Goal: Communication & Community: Participate in discussion

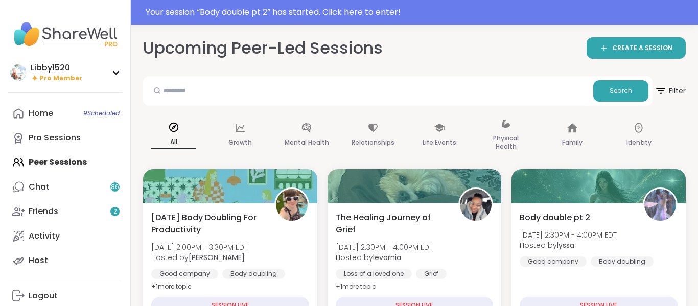
click at [518, 58] on div "Upcoming Peer-Led Sessions CREATE A SESSION" at bounding box center [414, 48] width 542 height 23
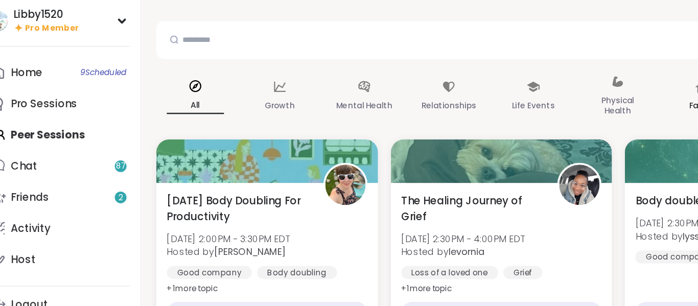
scroll to position [10, 0]
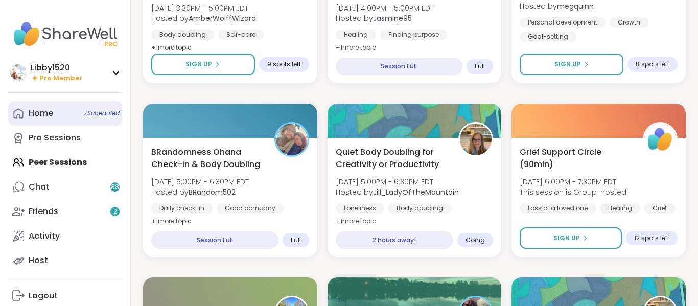
click at [51, 110] on div "Home 7 Scheduled" at bounding box center [41, 113] width 25 height 11
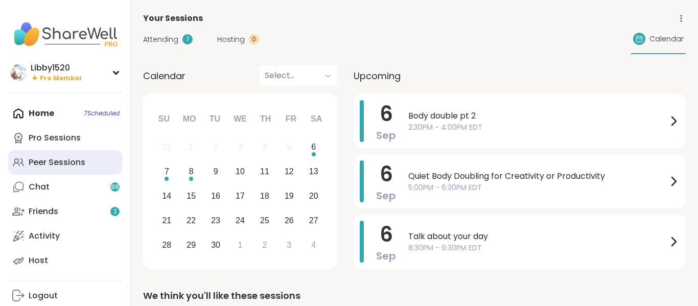
click at [52, 161] on div "Peer Sessions" at bounding box center [57, 162] width 57 height 11
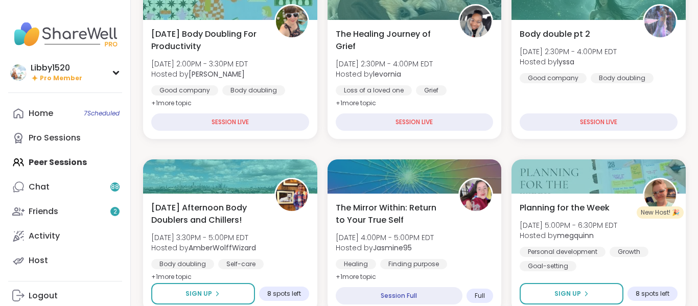
scroll to position [152, 0]
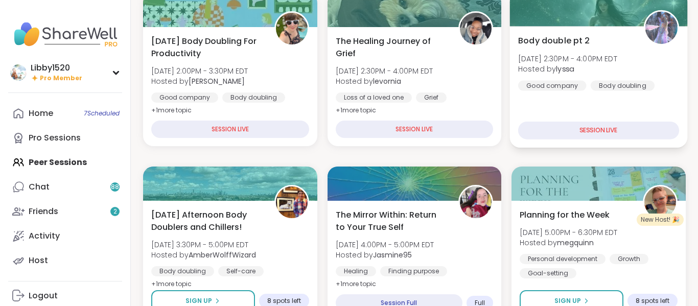
click at [612, 127] on div "SESSION LIVE" at bounding box center [598, 131] width 161 height 18
click at [618, 82] on div "Body doubling" at bounding box center [622, 85] width 64 height 10
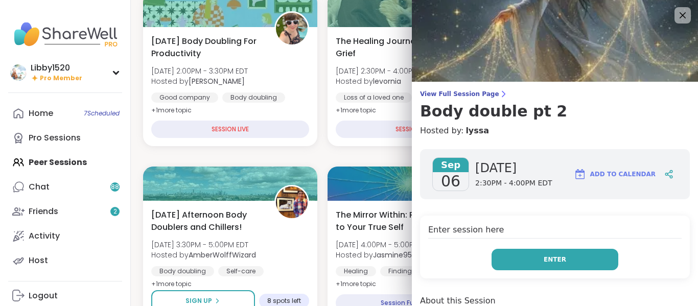
click at [566, 255] on button "Enter" at bounding box center [554, 259] width 127 height 21
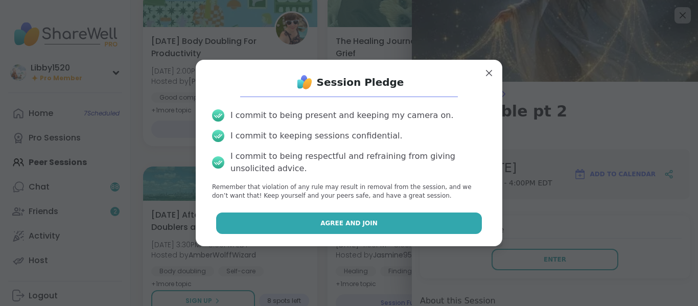
click at [460, 223] on button "Agree and Join" at bounding box center [349, 222] width 266 height 21
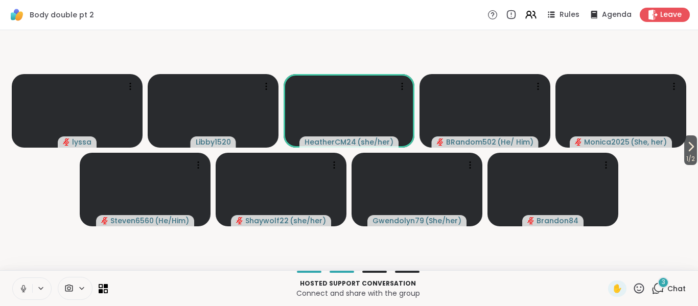
click at [666, 283] on div "3" at bounding box center [662, 282] width 11 height 11
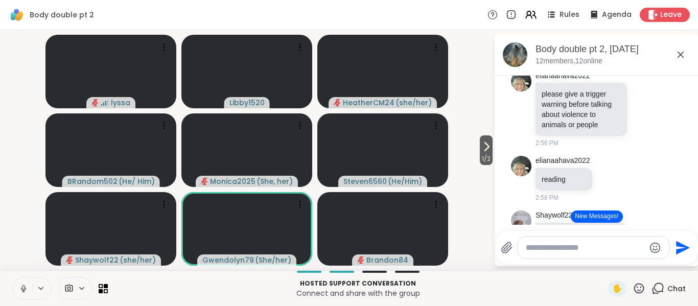
scroll to position [590, 0]
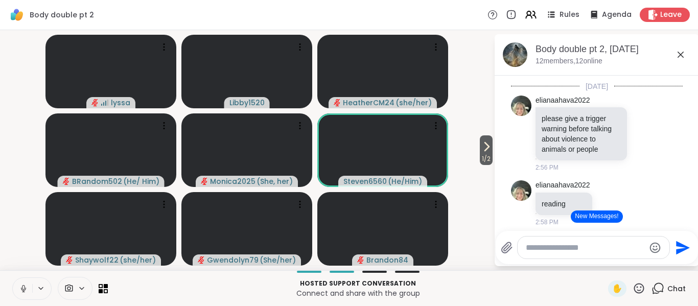
click at [24, 293] on button at bounding box center [22, 288] width 19 height 21
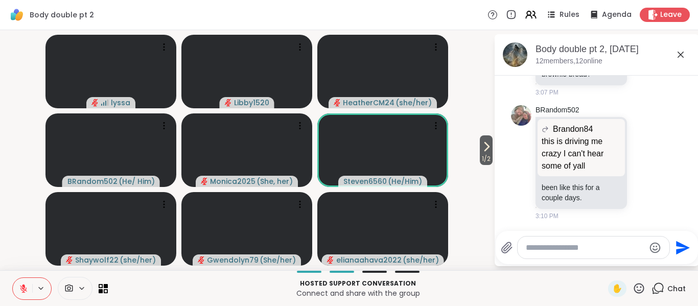
scroll to position [1076, 0]
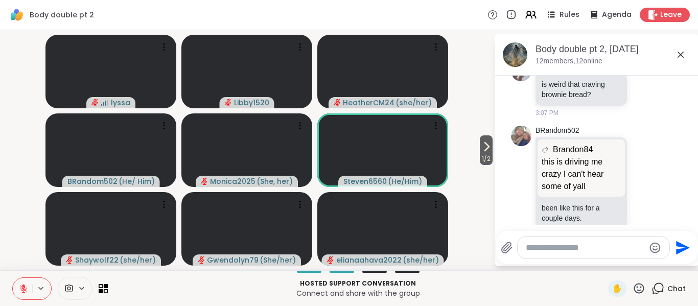
click at [25, 295] on button at bounding box center [22, 288] width 19 height 21
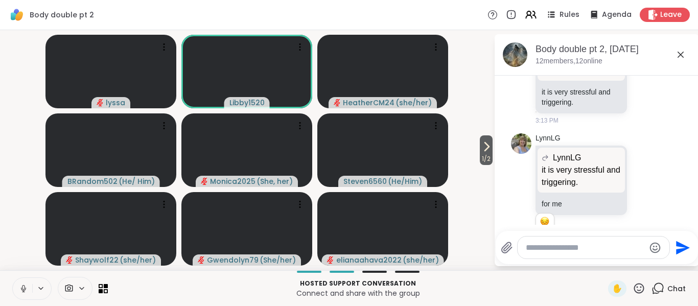
scroll to position [1400, 0]
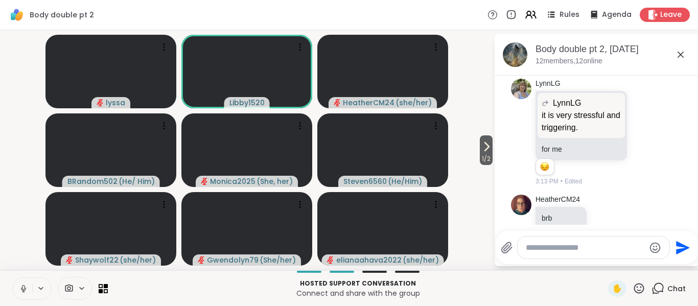
click at [487, 145] on icon at bounding box center [486, 146] width 12 height 12
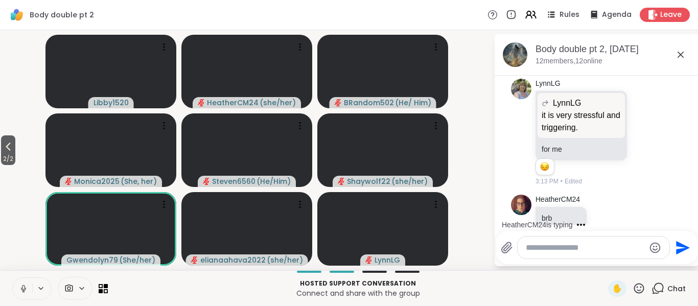
click at [19, 290] on icon at bounding box center [23, 288] width 9 height 9
click at [22, 290] on icon at bounding box center [23, 288] width 7 height 7
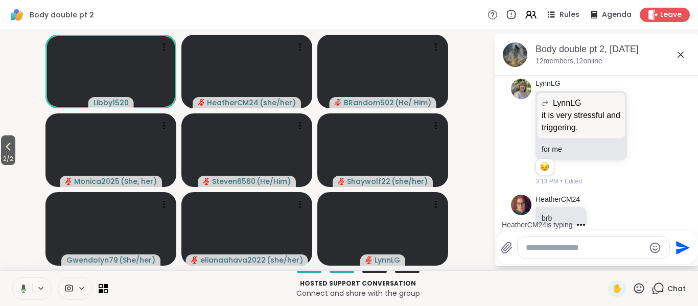
click at [22, 292] on icon at bounding box center [24, 288] width 6 height 9
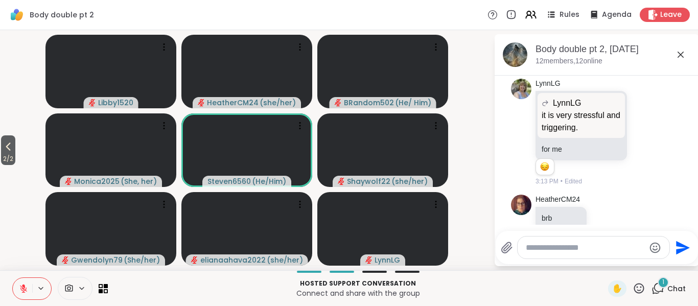
scroll to position [1484, 0]
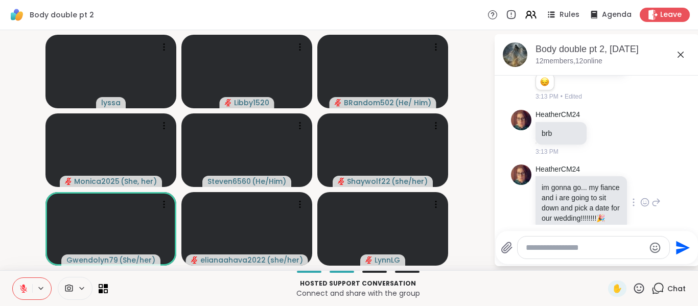
click at [643, 197] on icon at bounding box center [644, 202] width 9 height 10
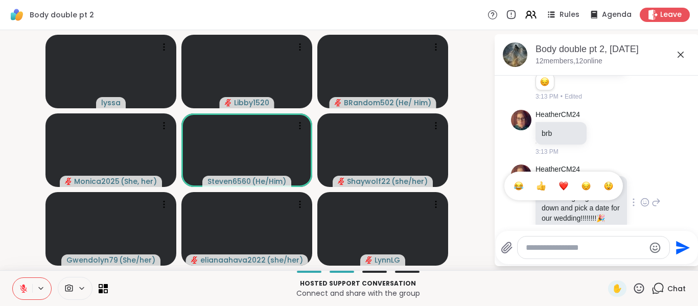
click at [559, 181] on div "Select Reaction: Heart" at bounding box center [563, 185] width 9 height 9
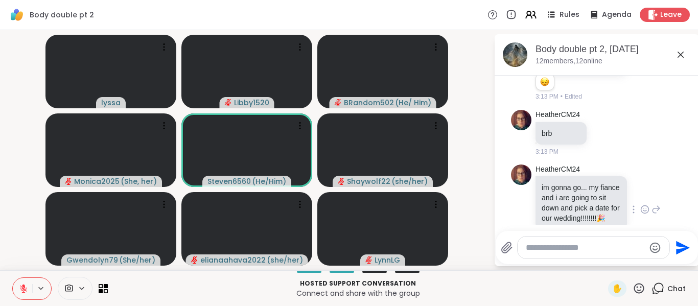
scroll to position [1499, 0]
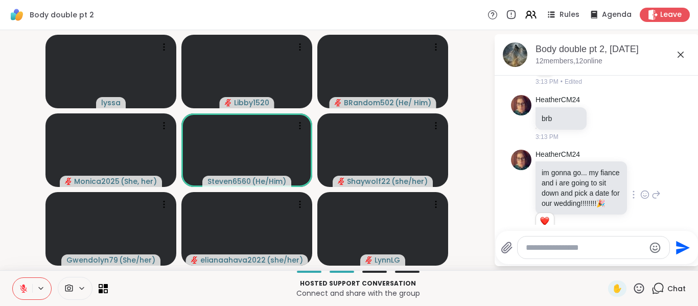
click at [548, 252] on textarea "Type your message" at bounding box center [584, 248] width 119 height 10
type textarea "*"
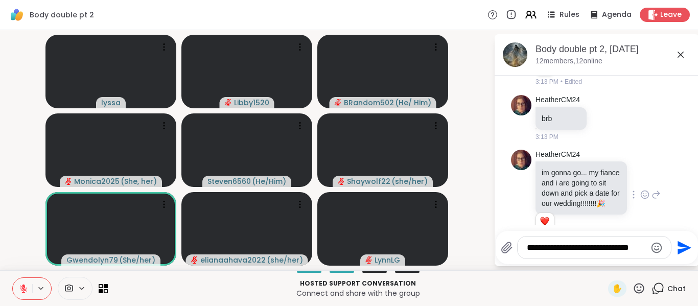
type textarea "**********"
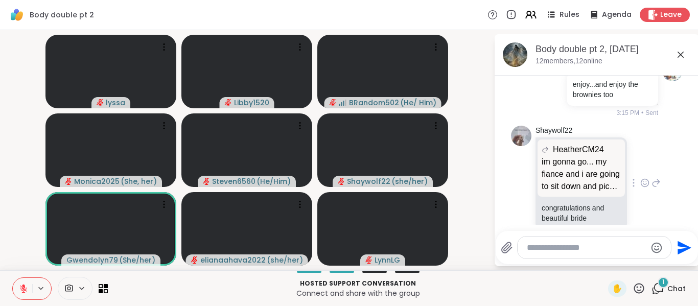
scroll to position [1799, 0]
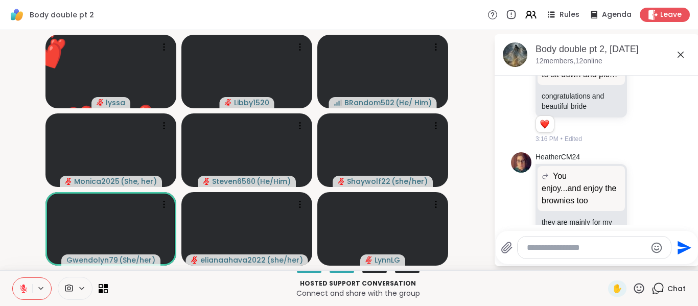
click at [561, 250] on textarea "Type your message" at bounding box center [585, 248] width 119 height 10
type textarea "*"
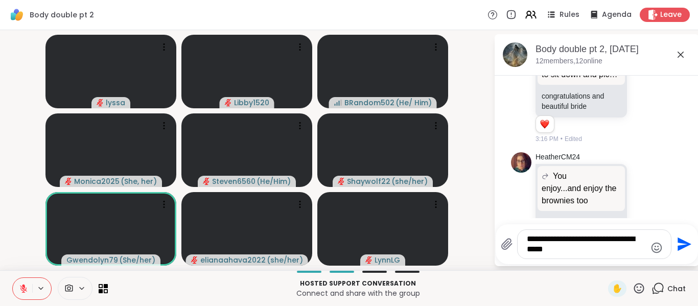
type textarea "**********"
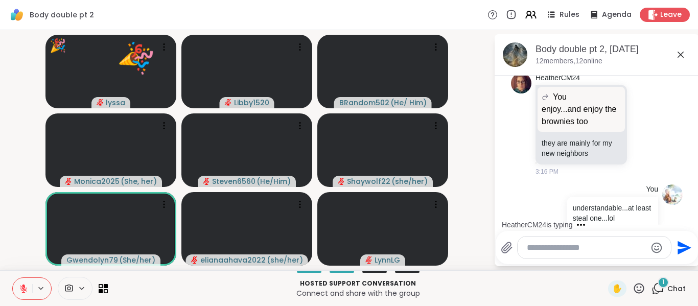
scroll to position [1980, 0]
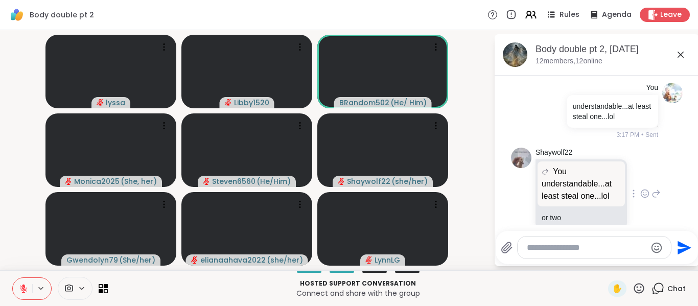
click at [641, 188] on icon at bounding box center [644, 193] width 9 height 10
click at [559, 173] on div "Select Reaction: Heart" at bounding box center [563, 177] width 9 height 9
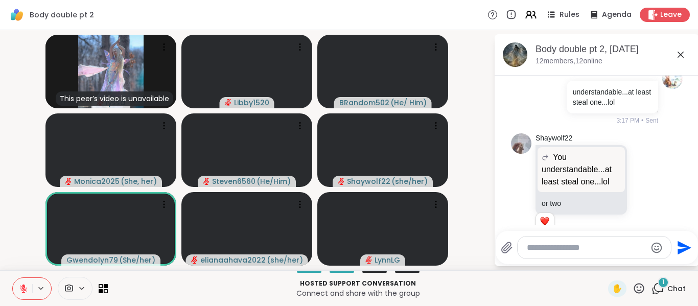
scroll to position [2157, 0]
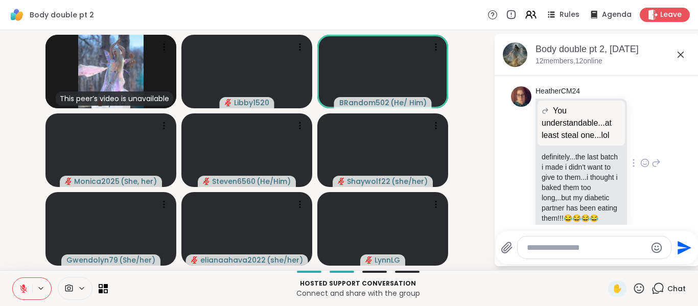
click at [643, 158] on icon at bounding box center [644, 163] width 9 height 10
click at [515, 142] on div "Select Reaction: Joy" at bounding box center [518, 146] width 9 height 9
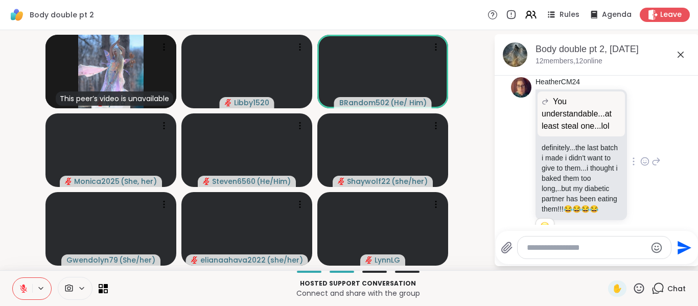
scroll to position [2161, 0]
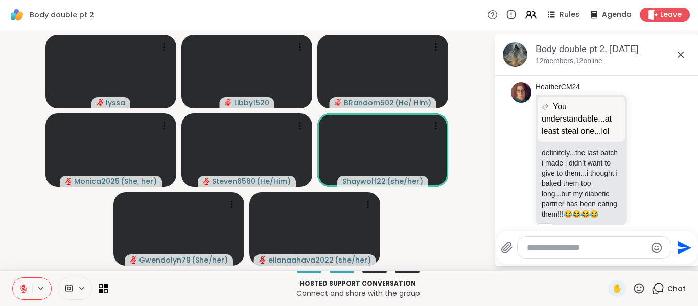
click at [22, 291] on icon at bounding box center [23, 288] width 9 height 9
click at [23, 289] on icon at bounding box center [23, 288] width 9 height 9
click at [21, 291] on icon at bounding box center [23, 288] width 9 height 9
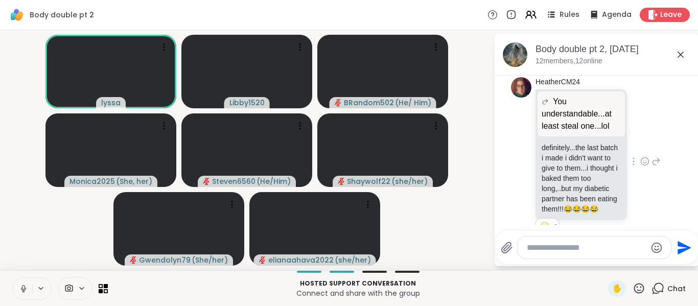
scroll to position [2172, 0]
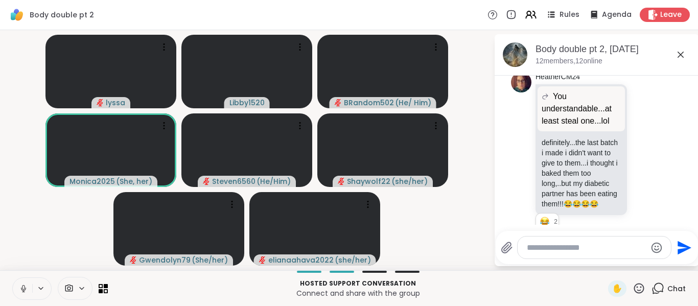
click at [590, 245] on textarea "Type your message" at bounding box center [585, 248] width 119 height 10
type textarea "**********"
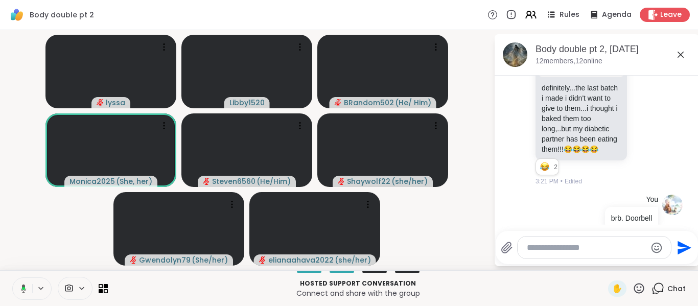
scroll to position [2281, 0]
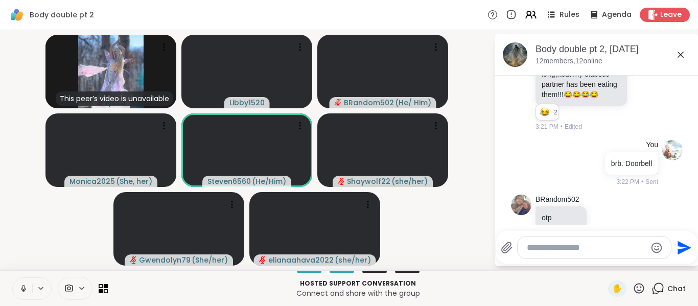
drag, startPoint x: 680, startPoint y: 256, endPoint x: 684, endPoint y: 266, distance: 10.1
click at [681, 262] on div "Send" at bounding box center [596, 247] width 202 height 33
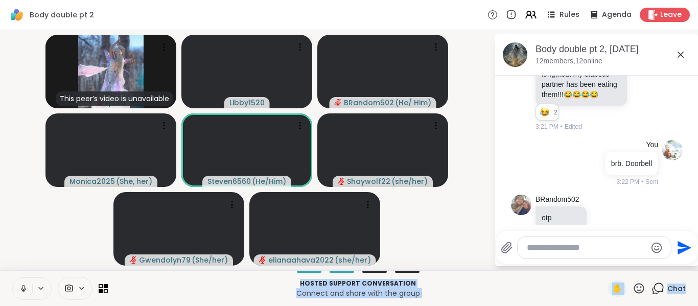
drag, startPoint x: 684, startPoint y: 266, endPoint x: 696, endPoint y: 279, distance: 18.1
click at [697, 282] on div "Body double pt 2 Rules Agenda Leave This peer’s video is unavailable lyssa Libb…" at bounding box center [349, 153] width 698 height 306
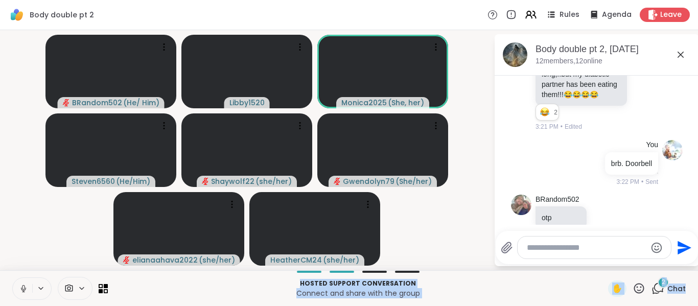
scroll to position [2434, 0]
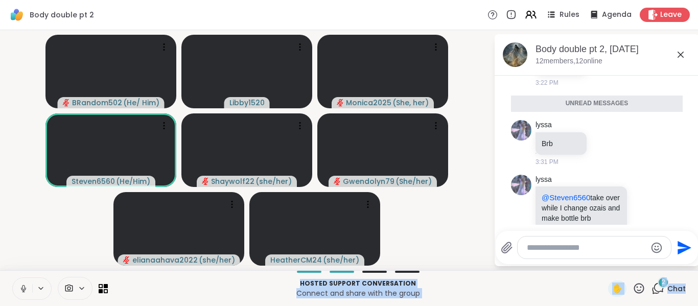
click at [17, 290] on button at bounding box center [22, 288] width 19 height 21
click at [569, 257] on div at bounding box center [593, 247] width 153 height 22
click at [565, 252] on textarea "Type your message" at bounding box center [585, 248] width 119 height 10
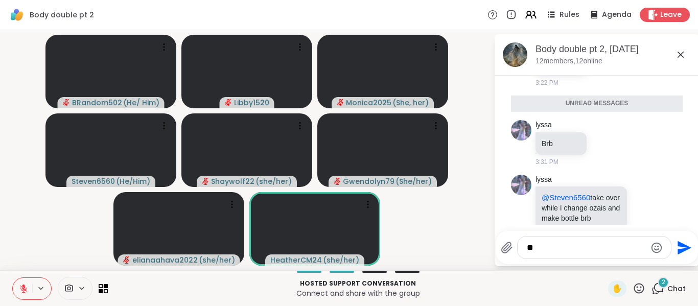
type textarea "***"
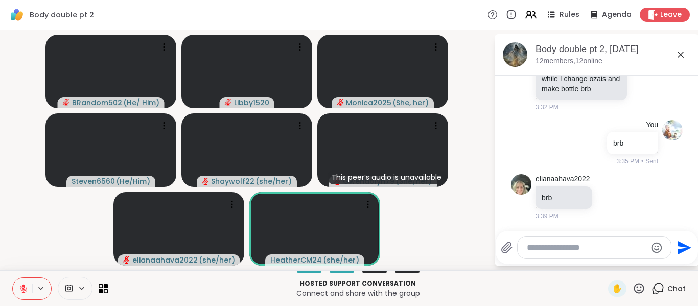
scroll to position [2519, 0]
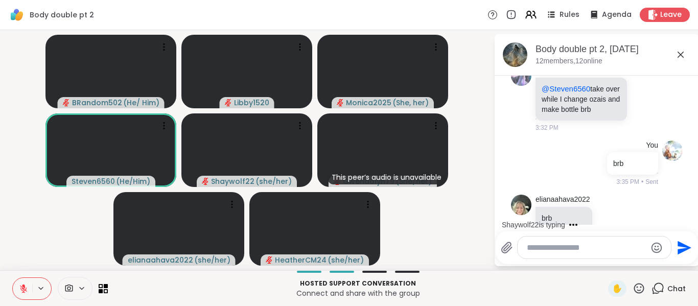
click at [643, 287] on icon at bounding box center [638, 288] width 13 height 13
click at [637, 290] on icon at bounding box center [638, 288] width 13 height 13
click at [642, 289] on icon at bounding box center [638, 288] width 13 height 13
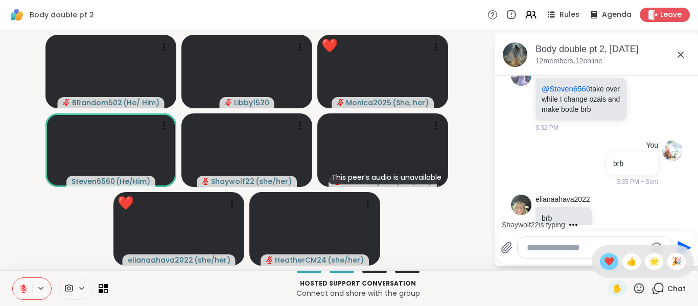
drag, startPoint x: 641, startPoint y: 289, endPoint x: 610, endPoint y: 260, distance: 42.6
click at [632, 282] on div "✋ ❤️ 👍 🌟 🎉" at bounding box center [638, 288] width 13 height 13
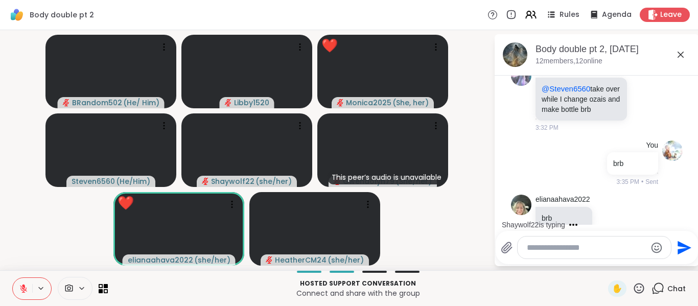
click at [610, 260] on div "Send" at bounding box center [596, 247] width 202 height 33
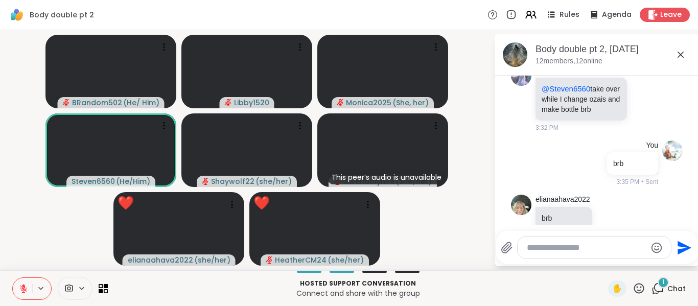
click at [637, 286] on icon at bounding box center [638, 288] width 13 height 13
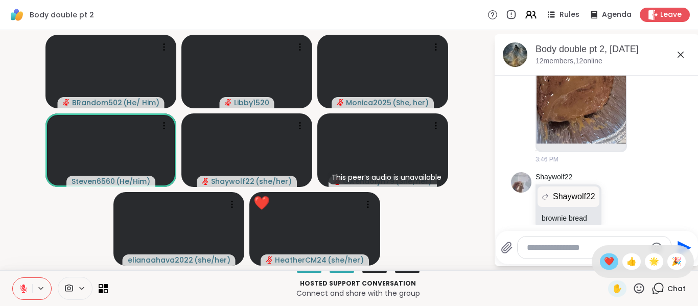
click at [609, 260] on span "❤️" at bounding box center [609, 261] width 10 height 12
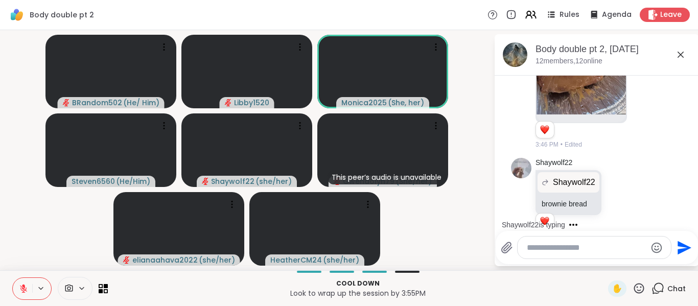
scroll to position [3023, 0]
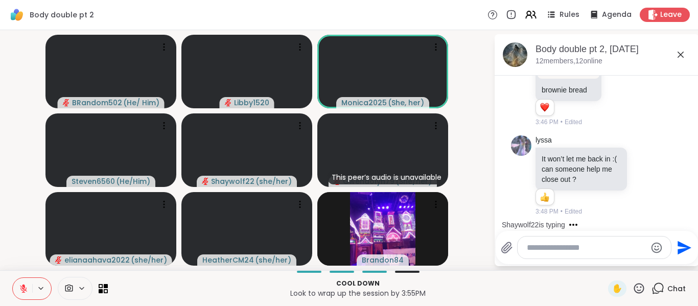
click at [21, 282] on button at bounding box center [22, 288] width 19 height 21
click at [30, 287] on button at bounding box center [22, 288] width 19 height 21
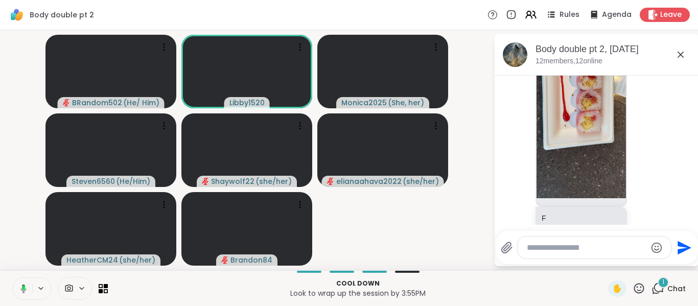
scroll to position [3415, 0]
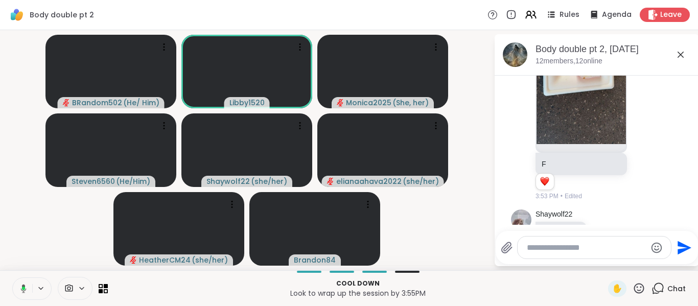
drag, startPoint x: 95, startPoint y: 303, endPoint x: 26, endPoint y: 289, distance: 70.9
click at [26, 289] on icon at bounding box center [24, 288] width 6 height 9
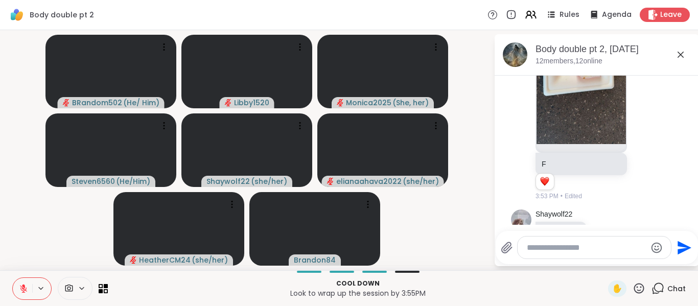
click at [15, 285] on button at bounding box center [22, 288] width 19 height 21
click at [27, 290] on button at bounding box center [21, 288] width 21 height 21
click at [21, 286] on icon at bounding box center [23, 288] width 7 height 7
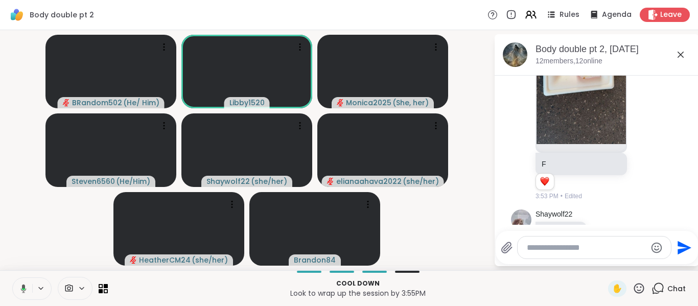
click at [30, 292] on button at bounding box center [21, 288] width 21 height 21
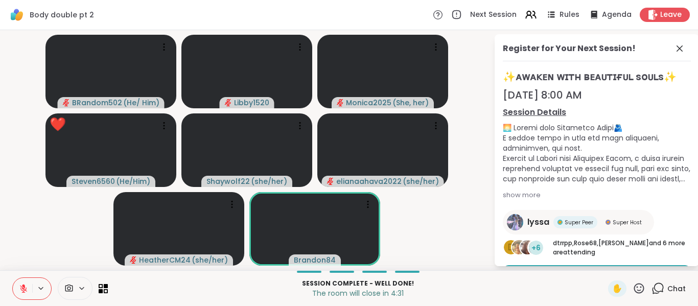
click at [30, 292] on button at bounding box center [22, 288] width 19 height 21
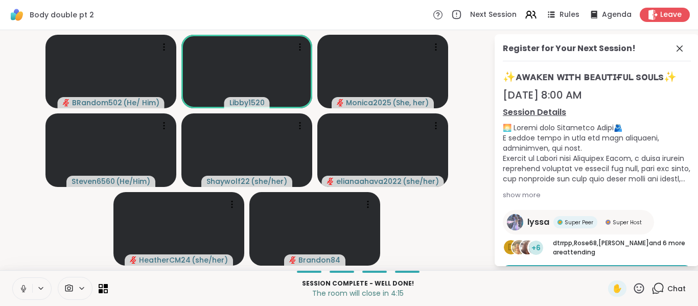
click at [25, 289] on icon at bounding box center [23, 288] width 9 height 9
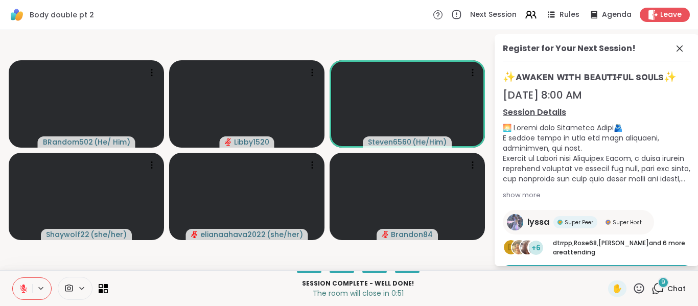
click at [27, 291] on icon at bounding box center [23, 288] width 9 height 9
click at [24, 288] on icon at bounding box center [23, 287] width 3 height 5
click at [23, 291] on icon at bounding box center [23, 288] width 7 height 7
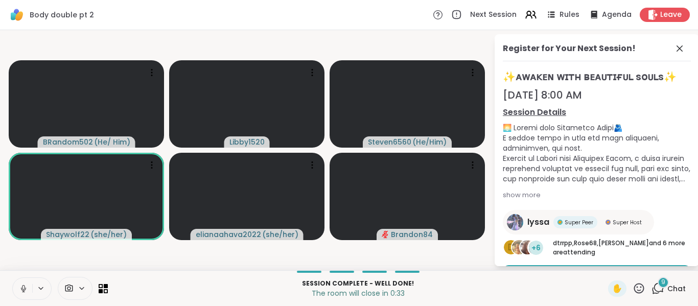
scroll to position [5, 0]
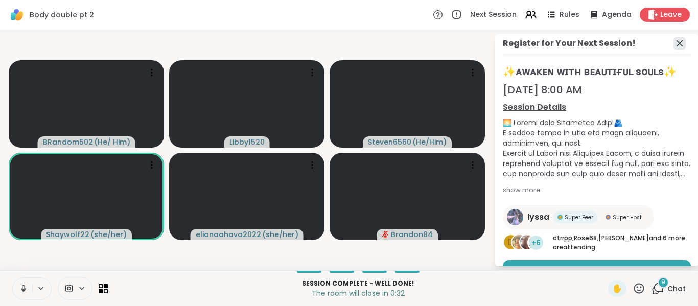
click at [678, 44] on icon at bounding box center [679, 43] width 12 height 12
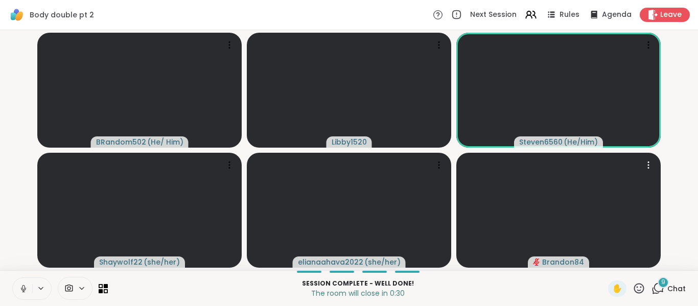
click at [660, 282] on div "9" at bounding box center [662, 282] width 11 height 11
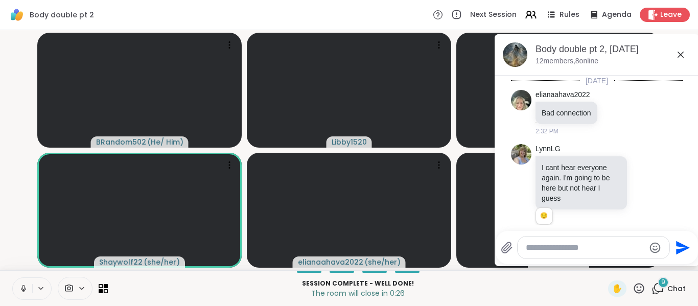
click at [22, 288] on icon at bounding box center [23, 287] width 3 height 5
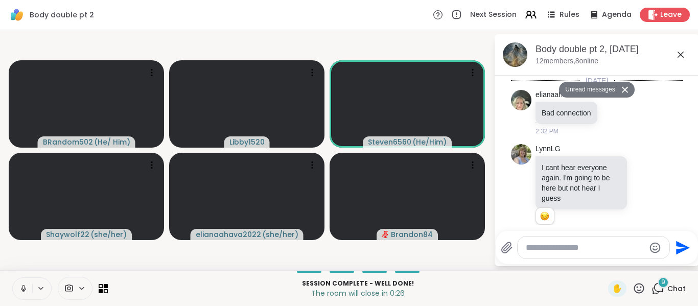
click at [639, 288] on icon at bounding box center [638, 288] width 13 height 13
click at [612, 262] on span "❤️" at bounding box center [609, 261] width 10 height 12
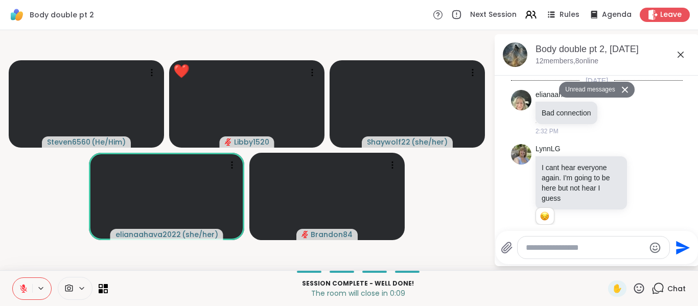
scroll to position [5155, 0]
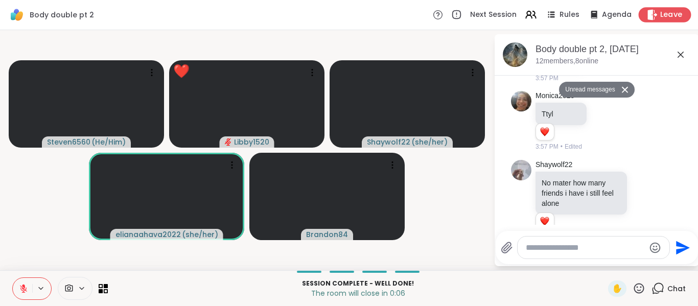
click at [665, 12] on span "Leave" at bounding box center [671, 15] width 22 height 11
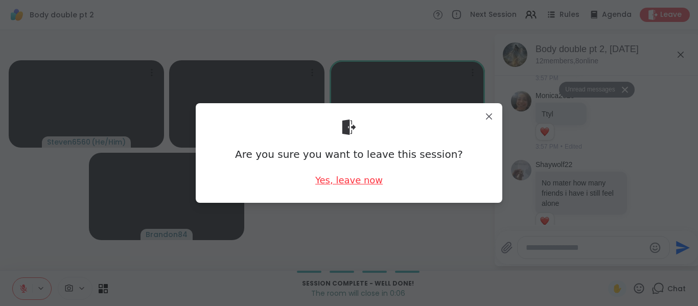
click at [345, 182] on div "Yes, leave now" at bounding box center [348, 180] width 67 height 13
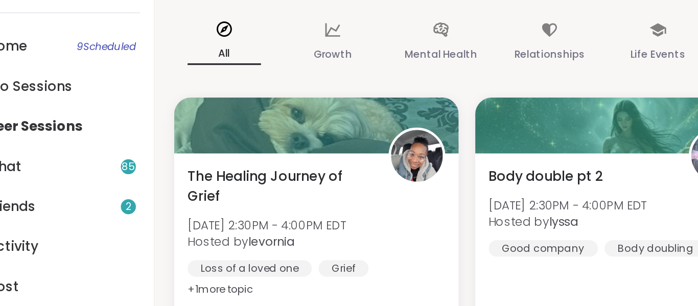
scroll to position [10, 0]
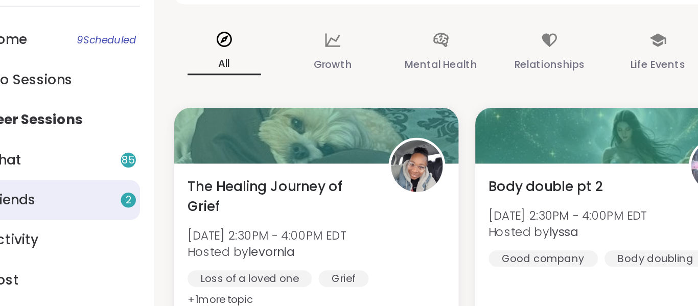
click at [80, 204] on link "Friends 2" at bounding box center [65, 201] width 114 height 25
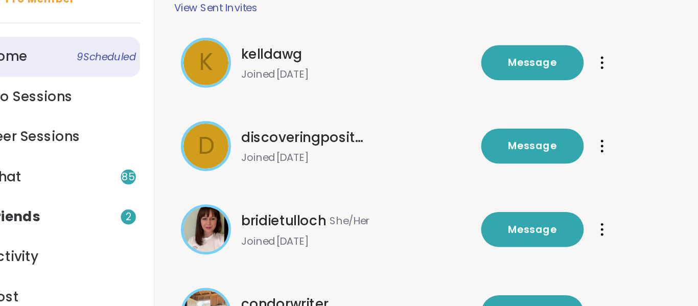
click at [54, 118] on link "Home 9 Scheduled" at bounding box center [65, 113] width 114 height 25
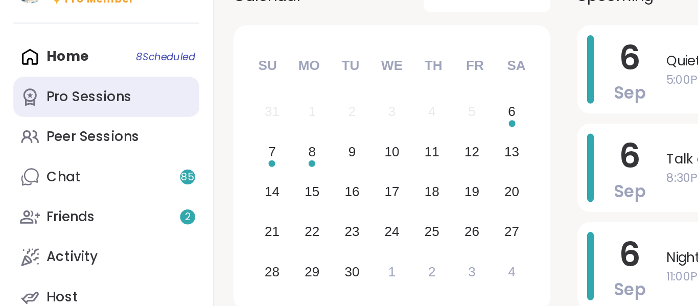
click at [76, 139] on div "Pro Sessions" at bounding box center [55, 137] width 52 height 11
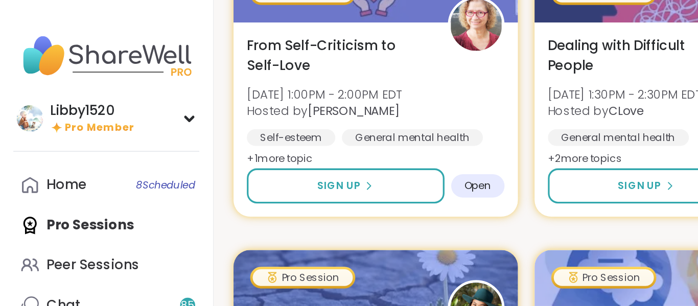
scroll to position [159, 0]
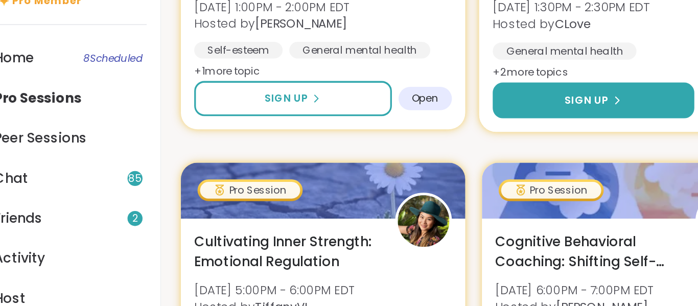
paste button
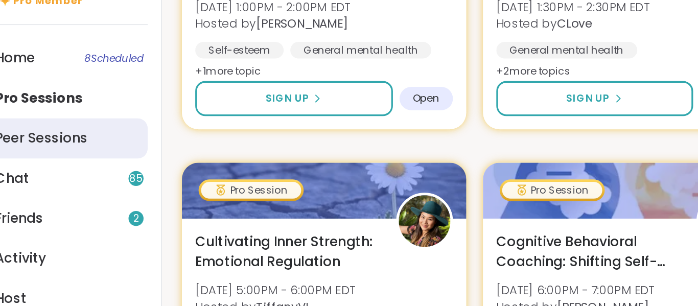
click at [67, 162] on div "Peer Sessions" at bounding box center [57, 162] width 57 height 11
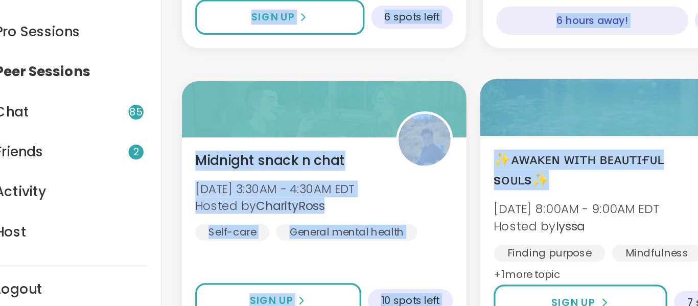
scroll to position [1204, 0]
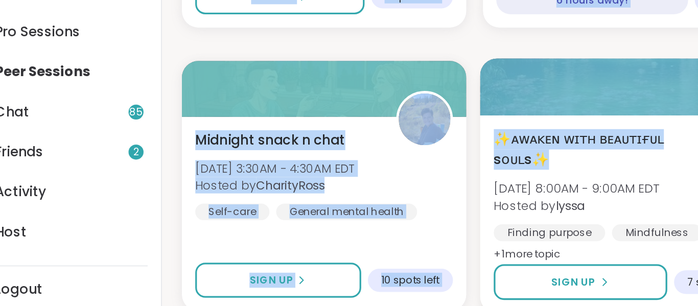
drag, startPoint x: 459, startPoint y: 134, endPoint x: 448, endPoint y: 228, distance: 95.1
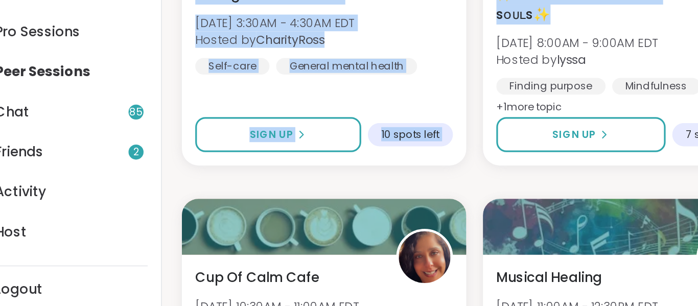
scroll to position [1329, 0]
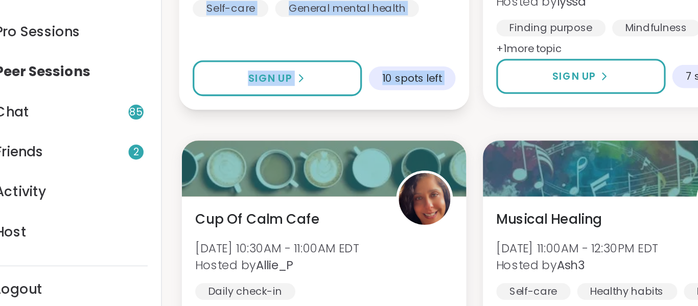
click at [280, 160] on div "10 spots left" at bounding box center [283, 166] width 53 height 15
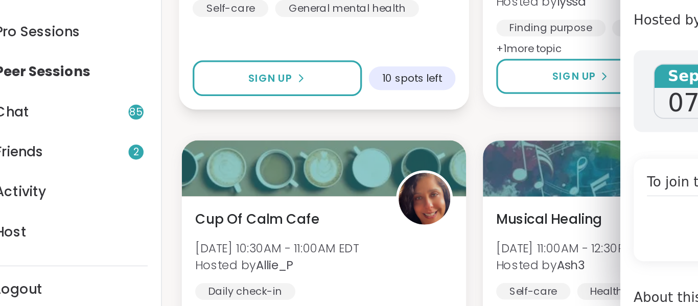
click at [280, 163] on span "10 spots left" at bounding box center [284, 166] width 36 height 8
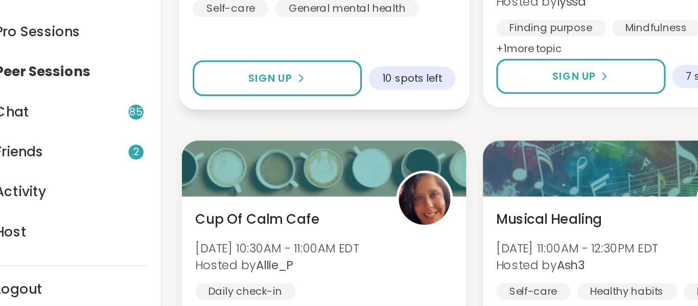
click at [282, 163] on span "10 spots left" at bounding box center [284, 166] width 36 height 8
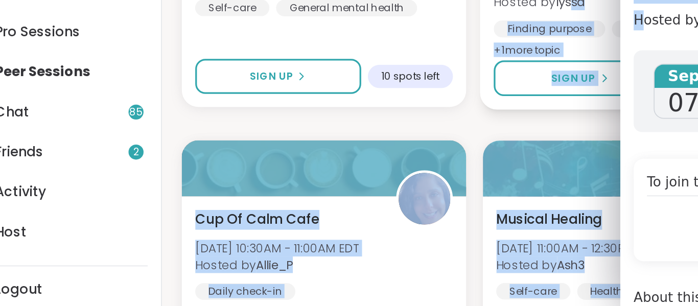
drag, startPoint x: 427, startPoint y: 124, endPoint x: 383, endPoint y: 121, distance: 44.6
